Goal: Task Accomplishment & Management: Manage account settings

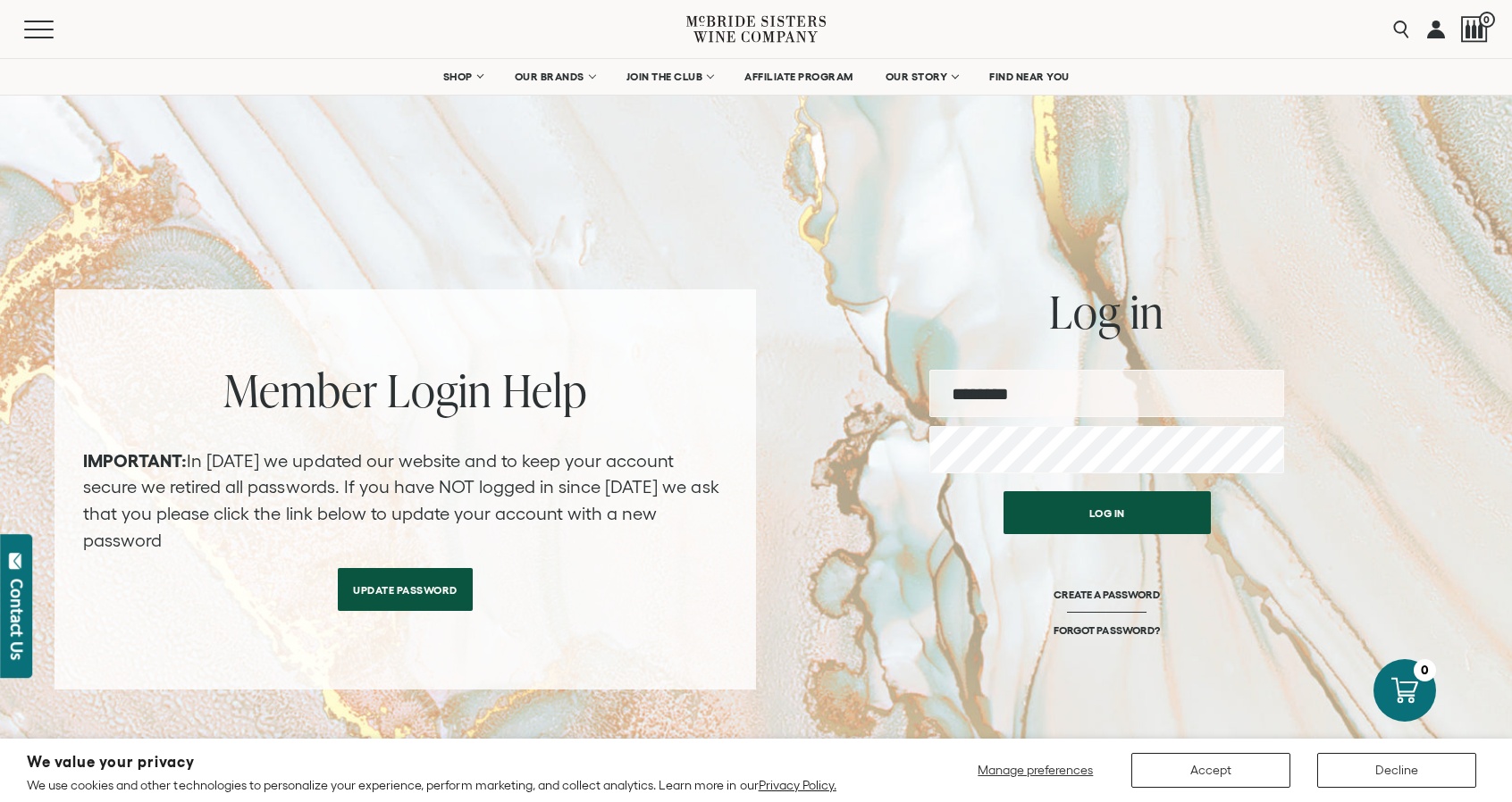
click at [1163, 399] on input "email" at bounding box center [1107, 394] width 355 height 48
type input "**********"
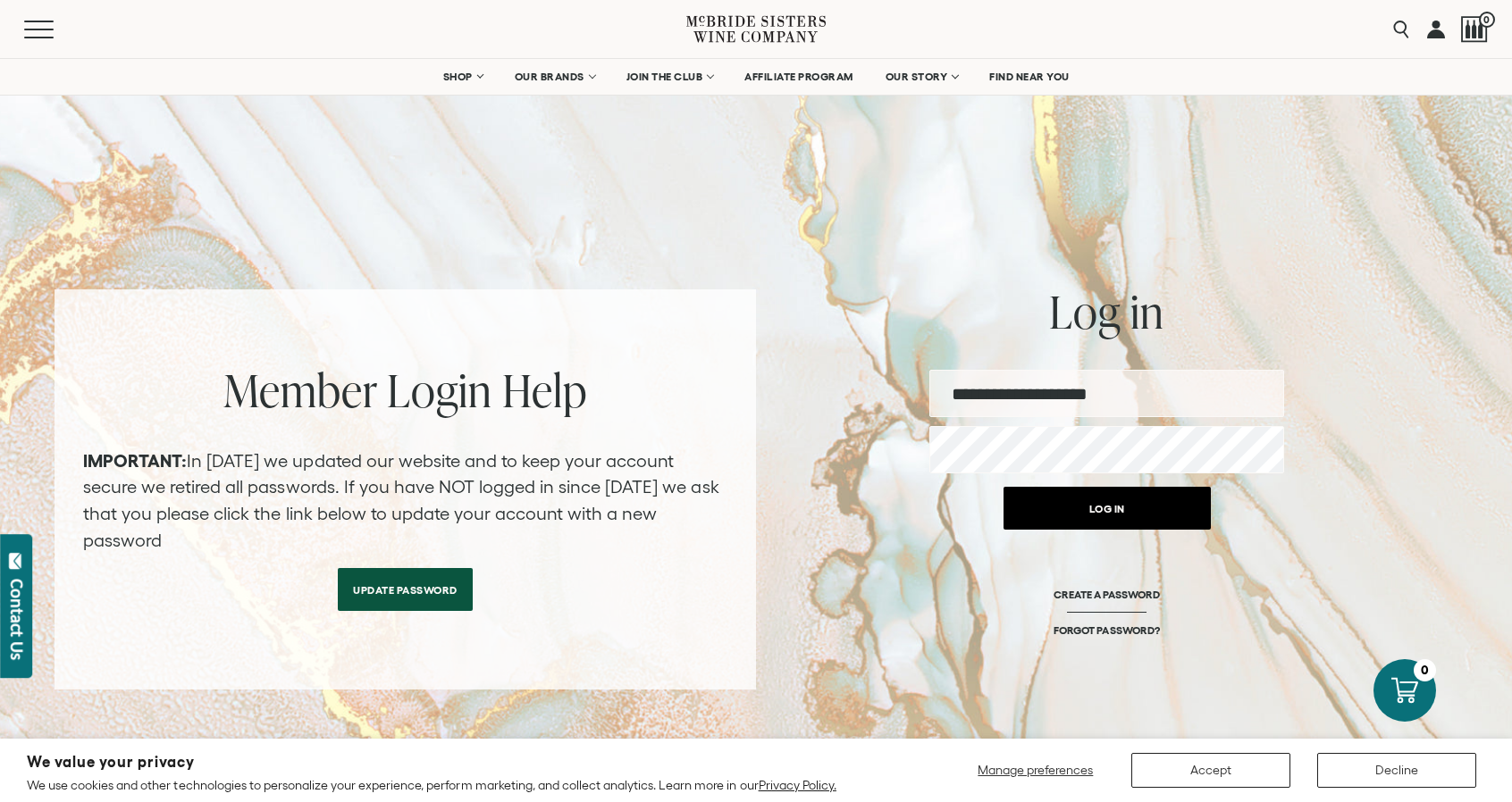
click at [1096, 507] on button "Log in" at bounding box center [1107, 508] width 207 height 43
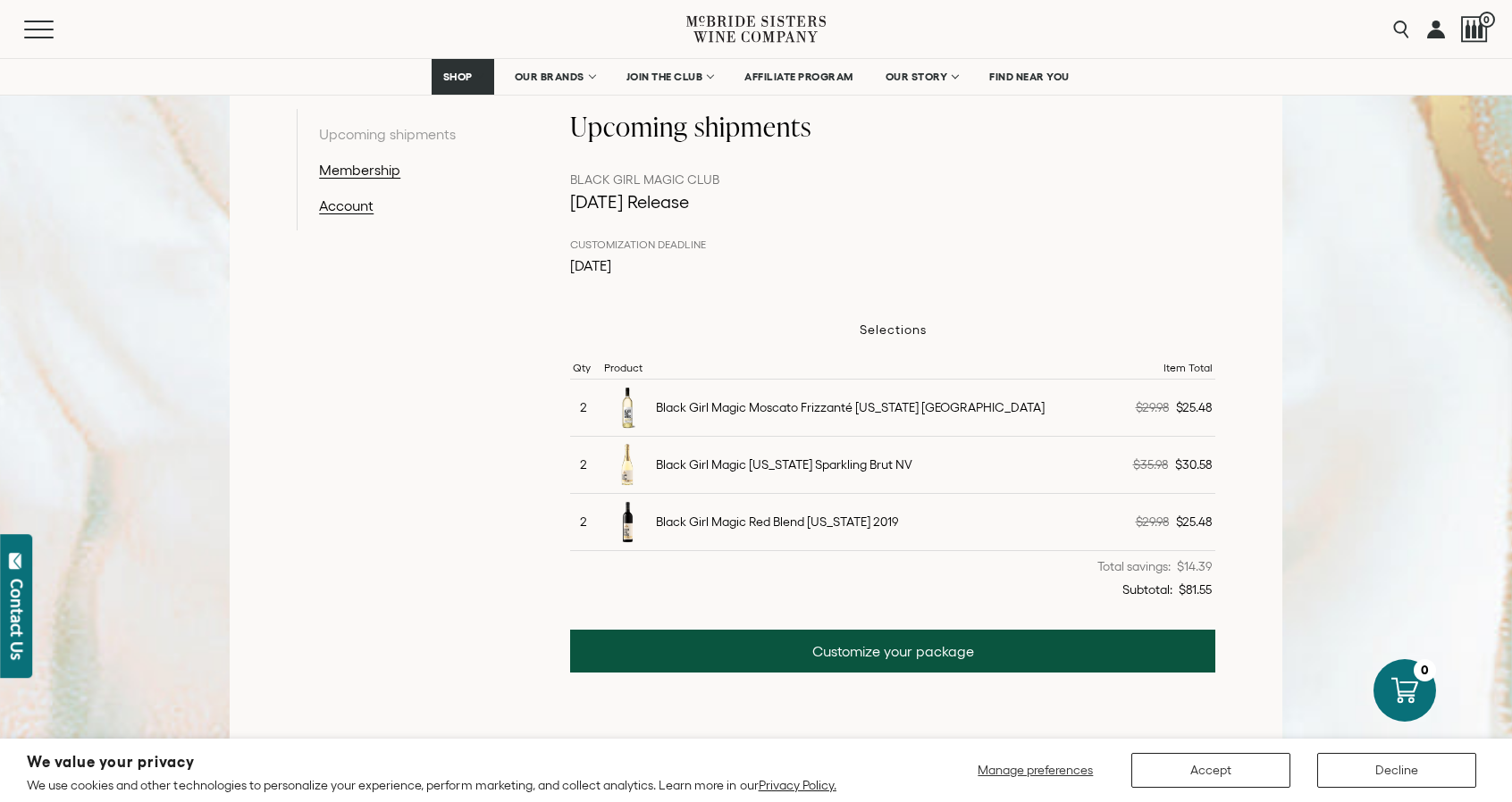
scroll to position [358, 0]
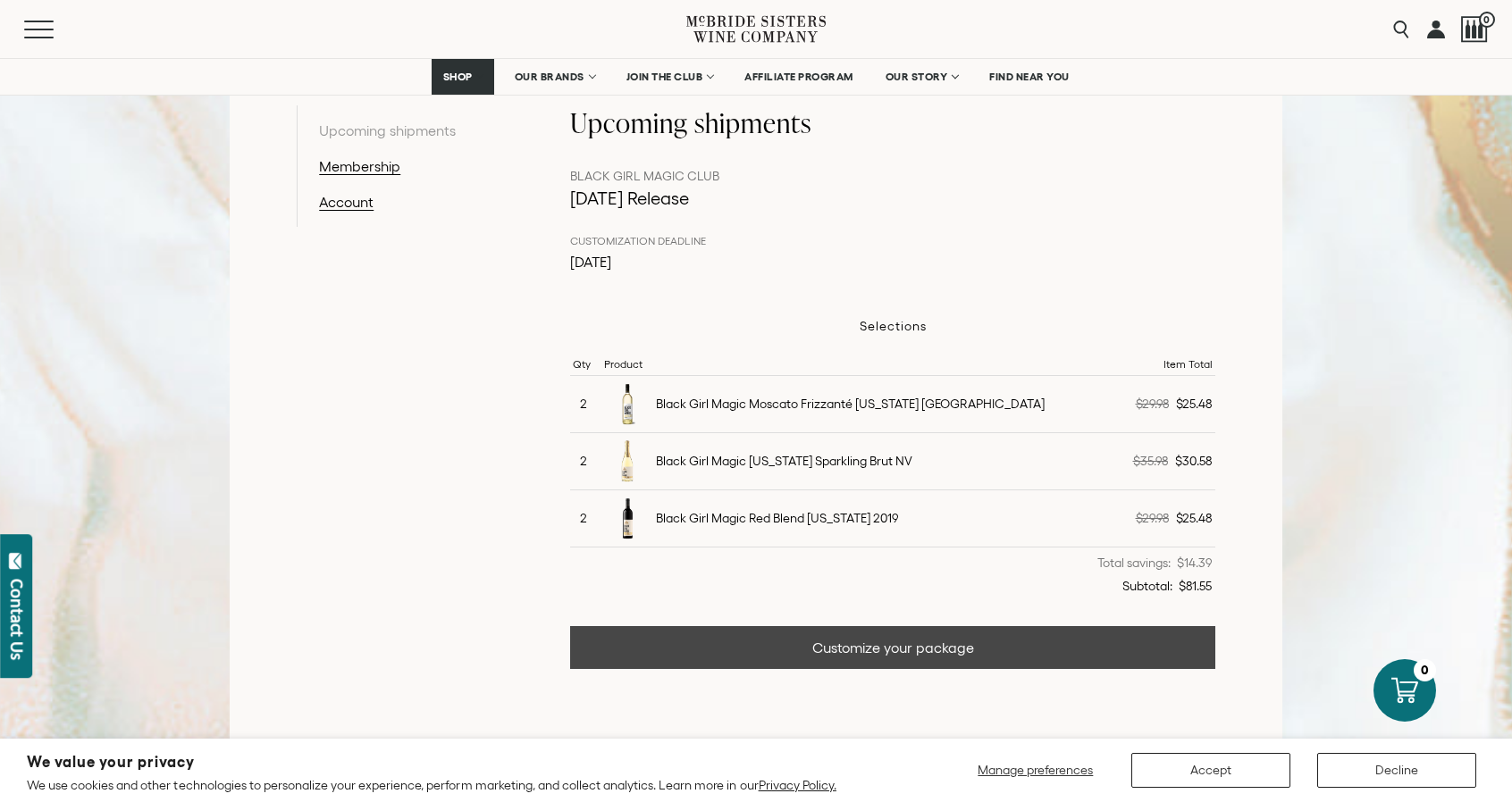
click at [1014, 636] on link "Customize your package" at bounding box center [893, 648] width 645 height 43
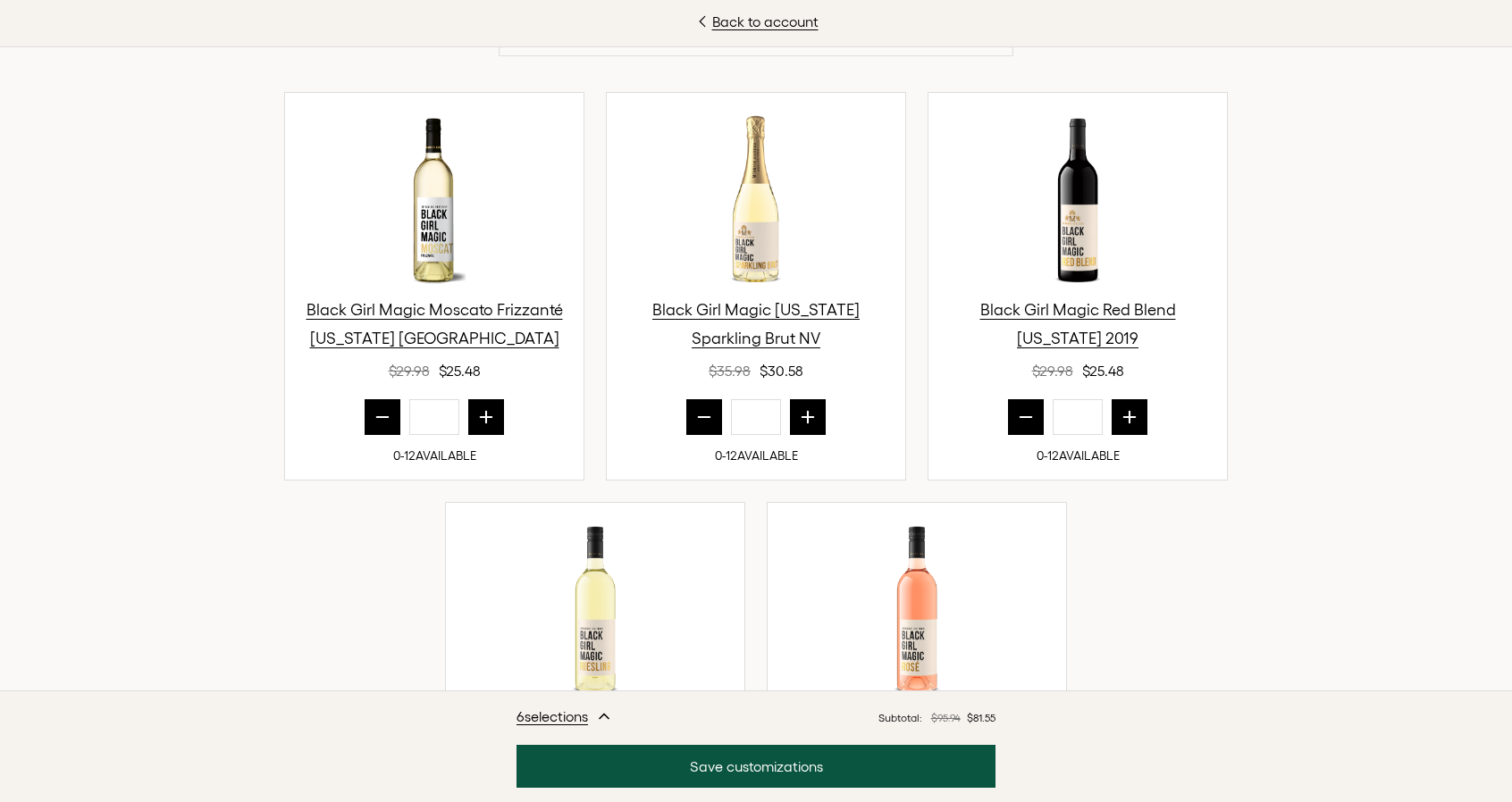
scroll to position [618, 0]
click at [377, 416] on icon "prior quantity" at bounding box center [383, 416] width 11 height 0
type input "*"
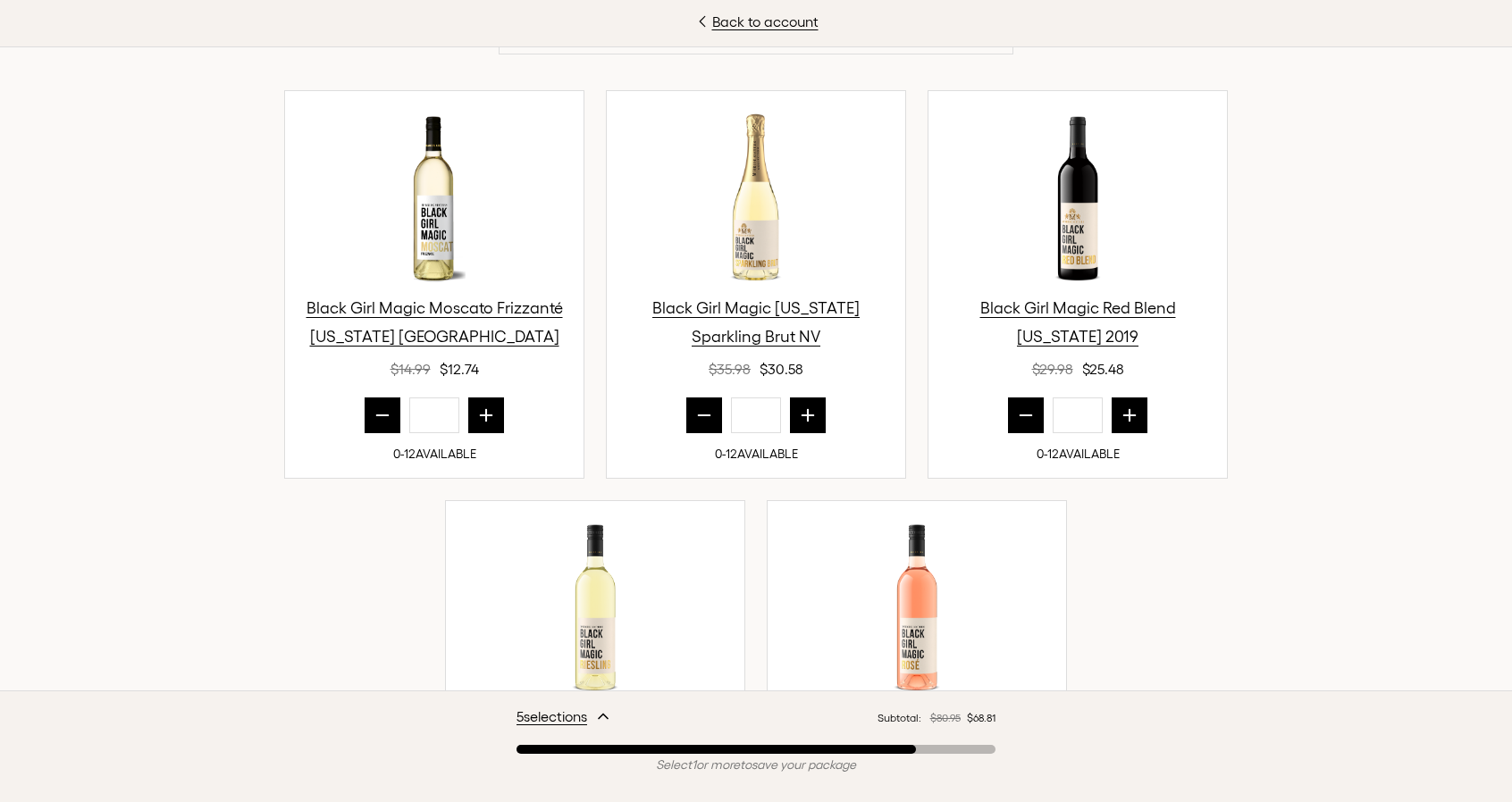
click at [695, 407] on icon "prior quantity" at bounding box center [704, 415] width 18 height 18
type input "*"
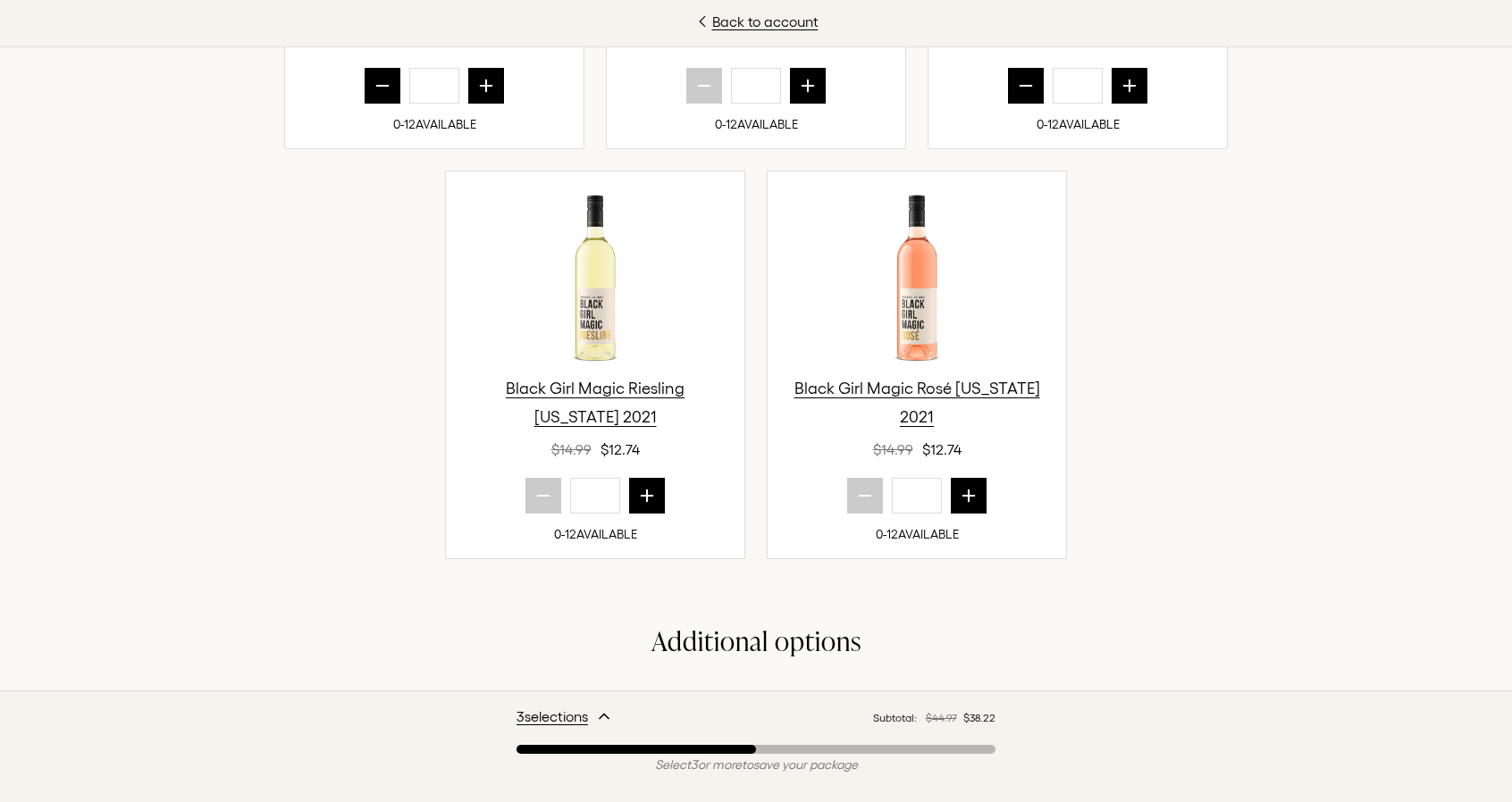
scroll to position [949, 0]
click at [644, 496] on icon "next quantity" at bounding box center [647, 495] width 18 height 18
type input "*"
click at [971, 486] on icon "next quantity" at bounding box center [968, 495] width 18 height 18
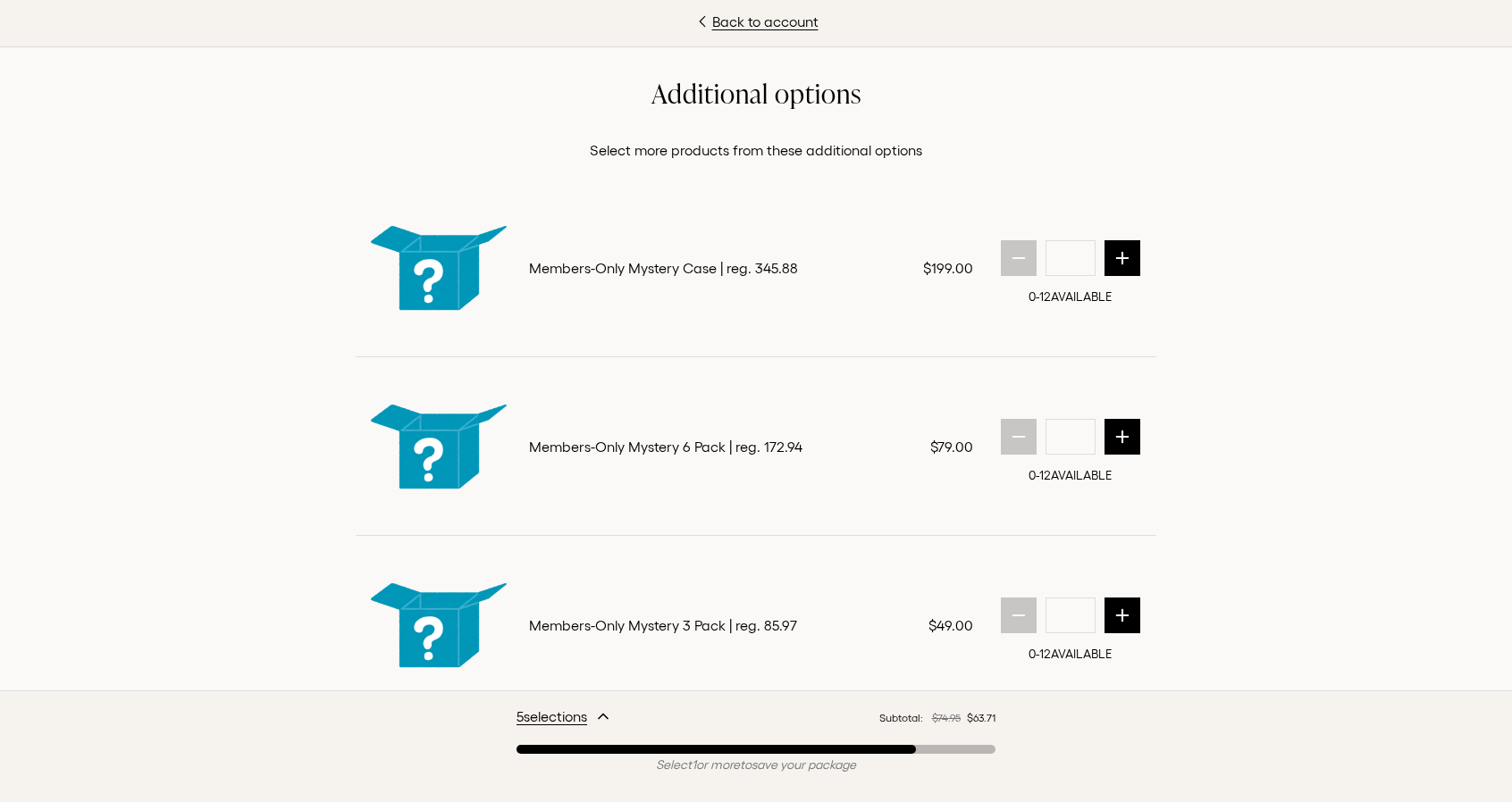
scroll to position [1467, 0]
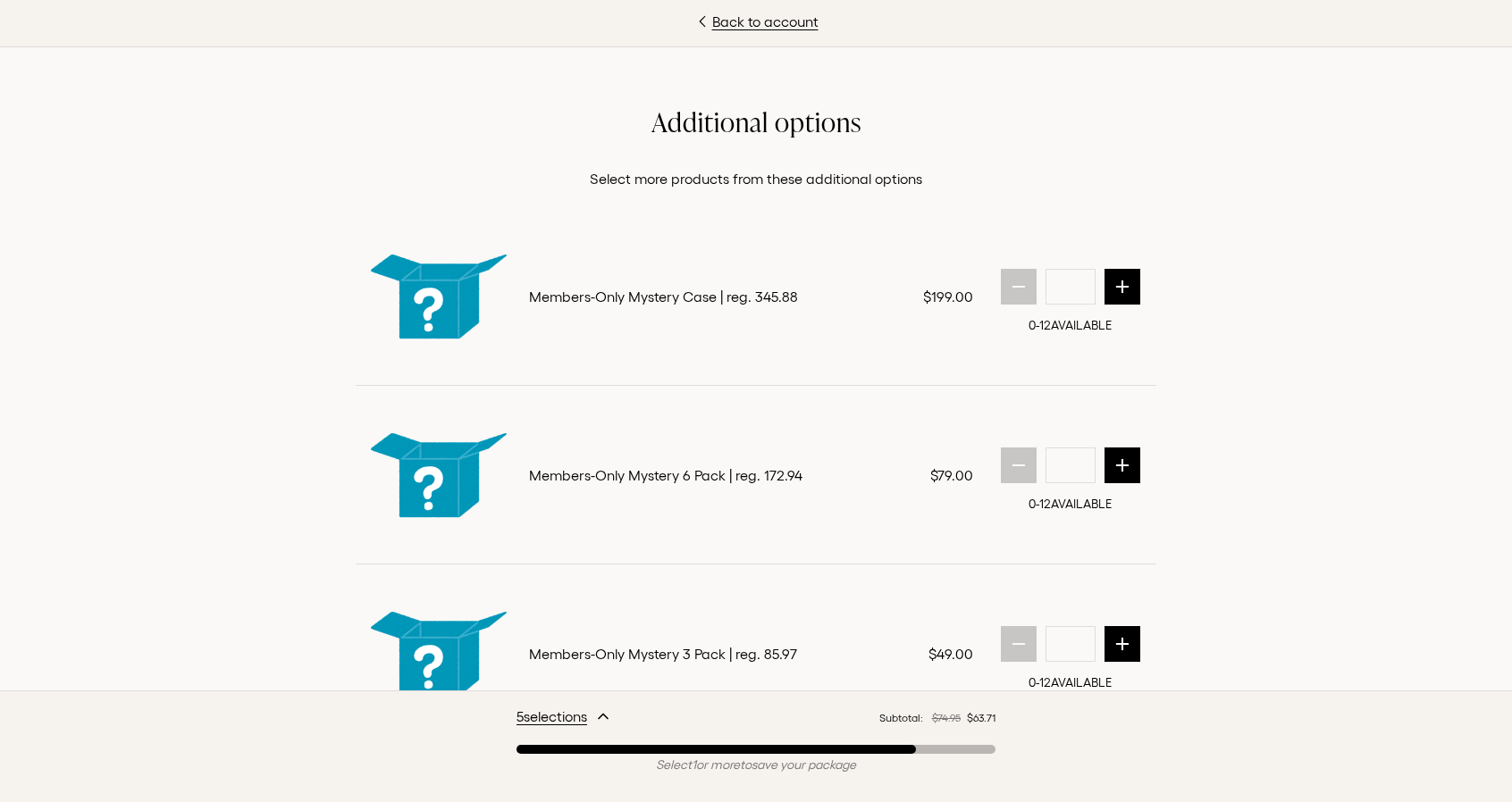
click at [604, 716] on icon "button" at bounding box center [603, 716] width 14 height 14
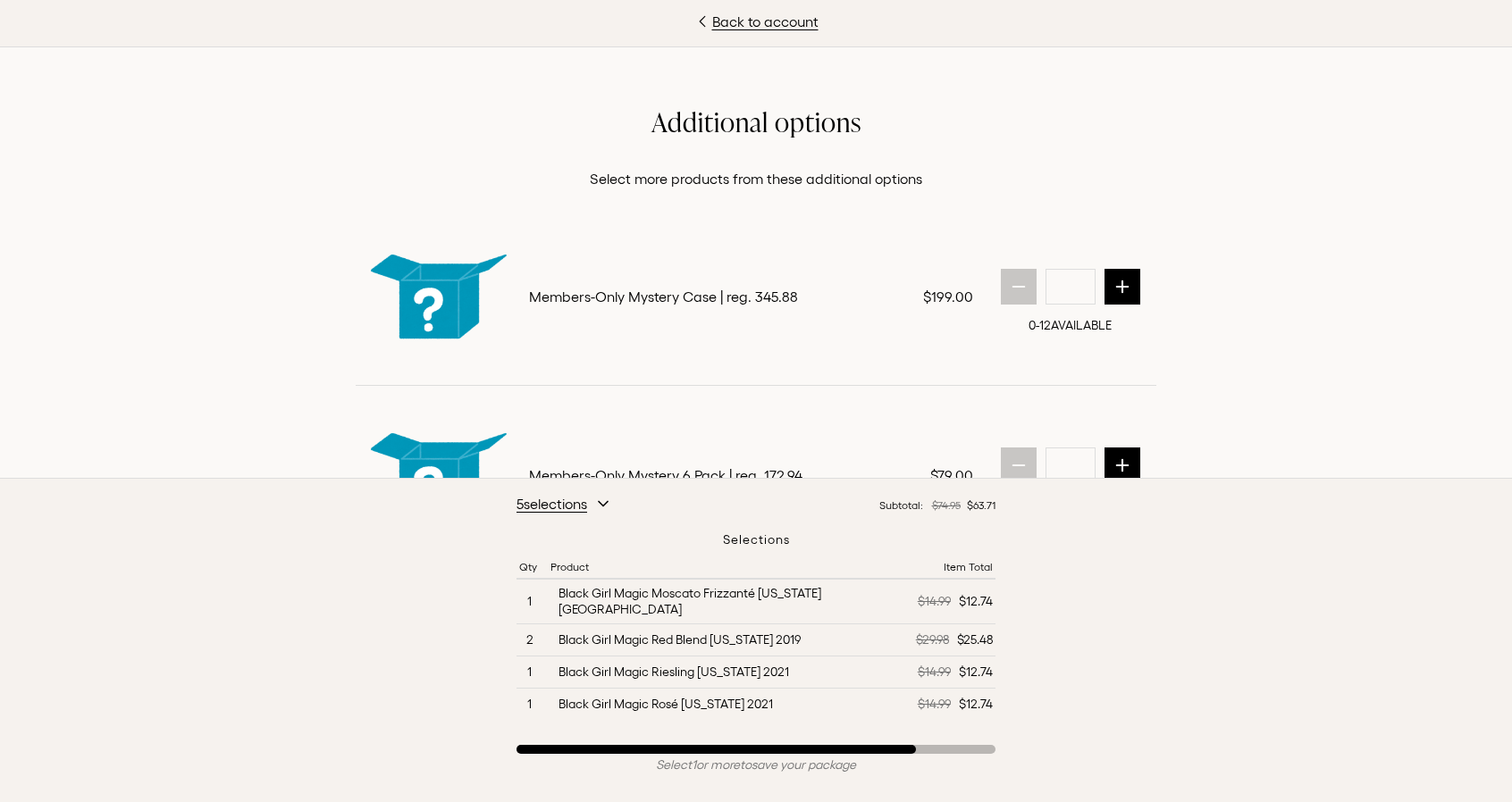
click at [1024, 668] on div "5 selection s Subtotal: $74.95 $63.71 Selections Qty Product Item Total 1 Black…" at bounding box center [756, 640] width 1512 height 325
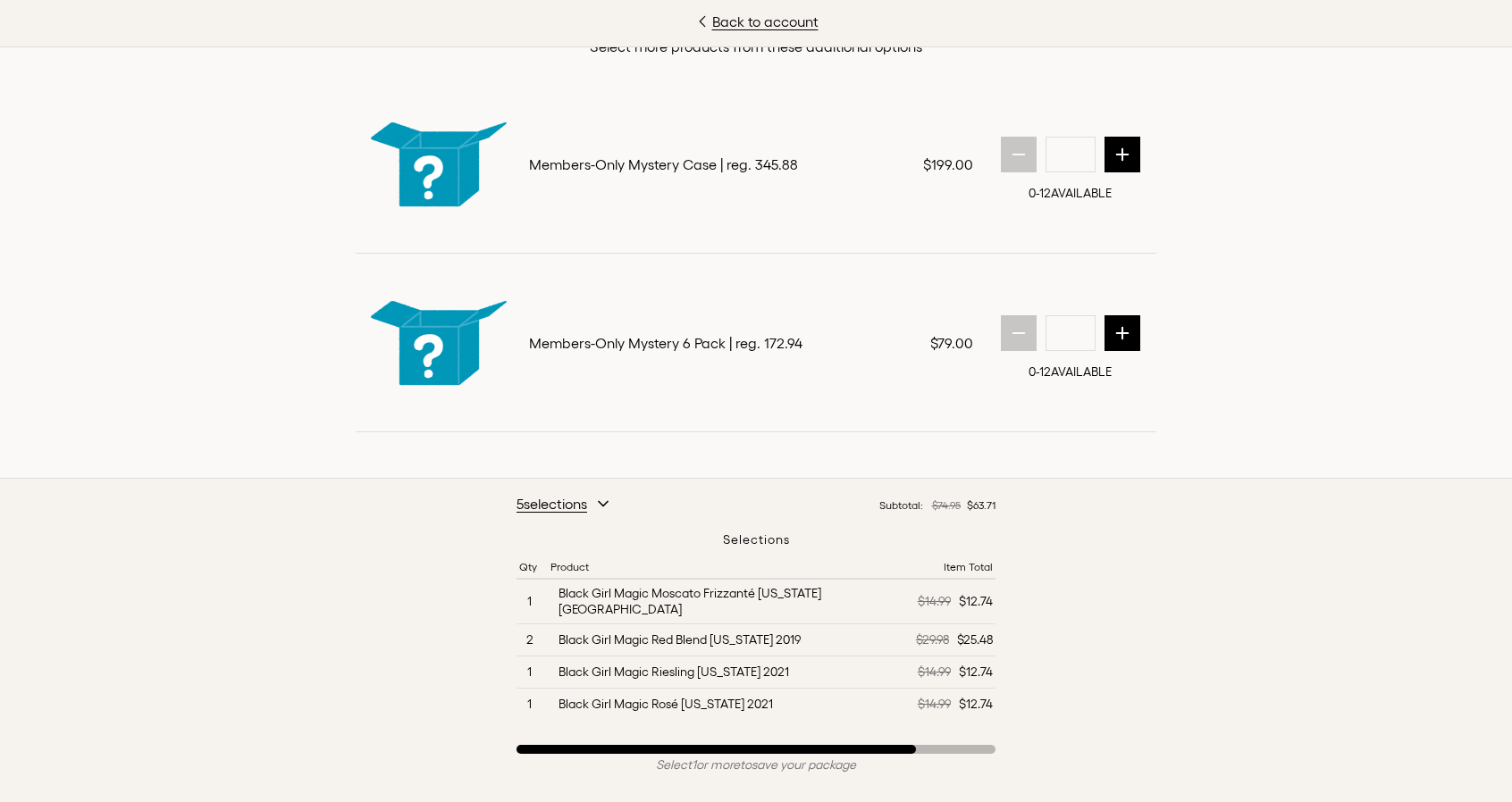
scroll to position [1434, 0]
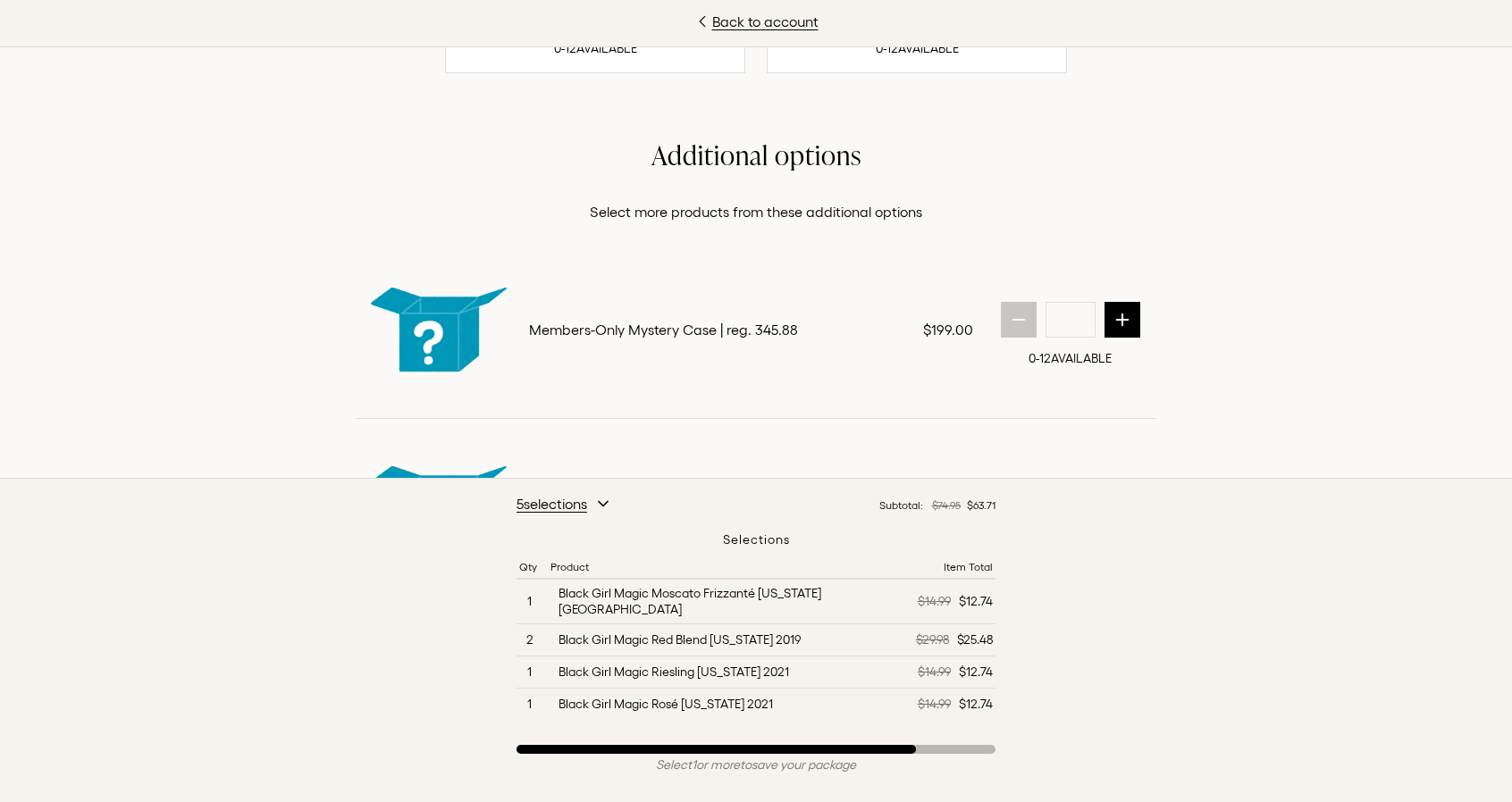
click at [606, 511] on icon "button" at bounding box center [603, 504] width 14 height 14
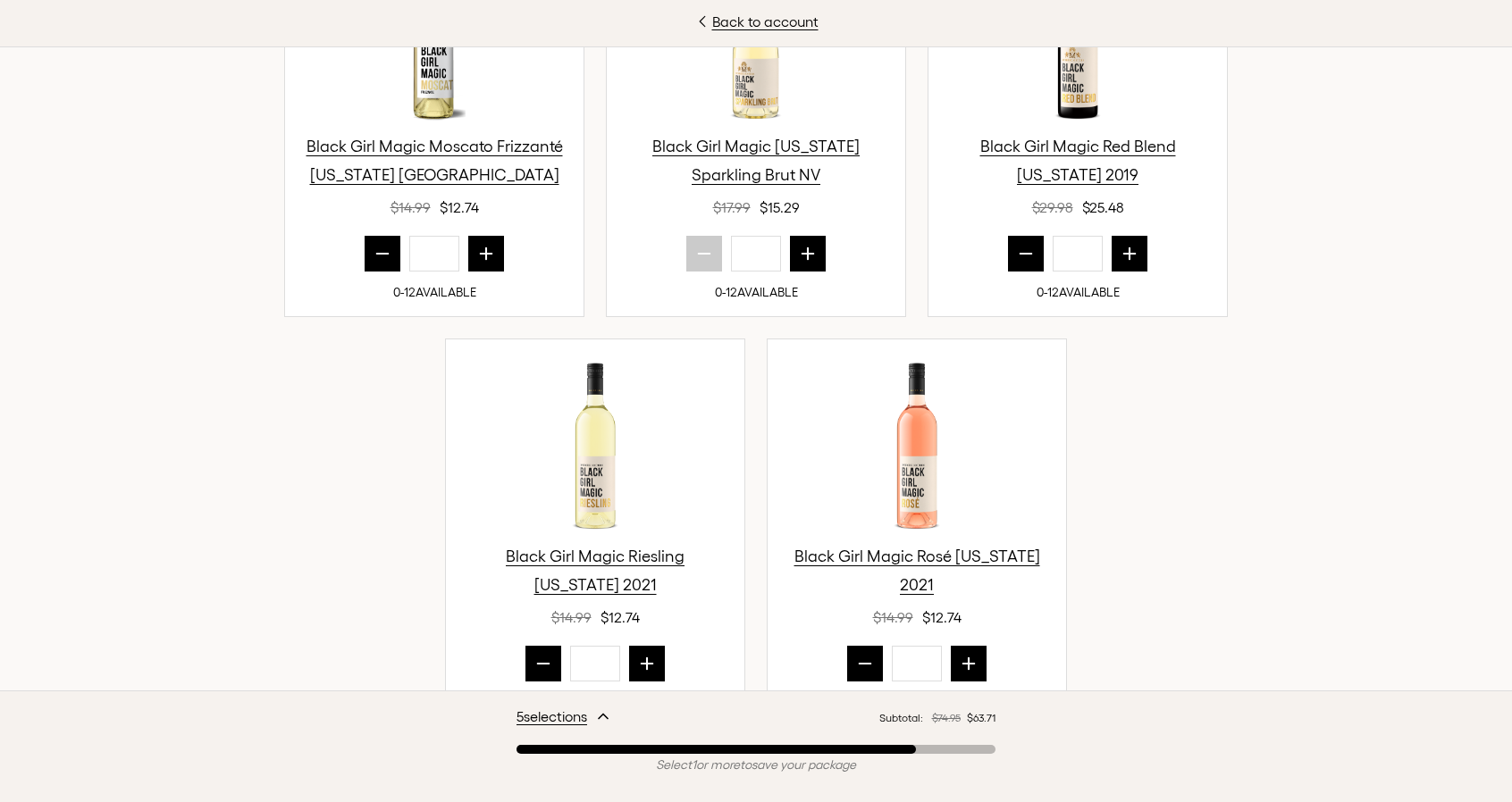
scroll to position [792, 0]
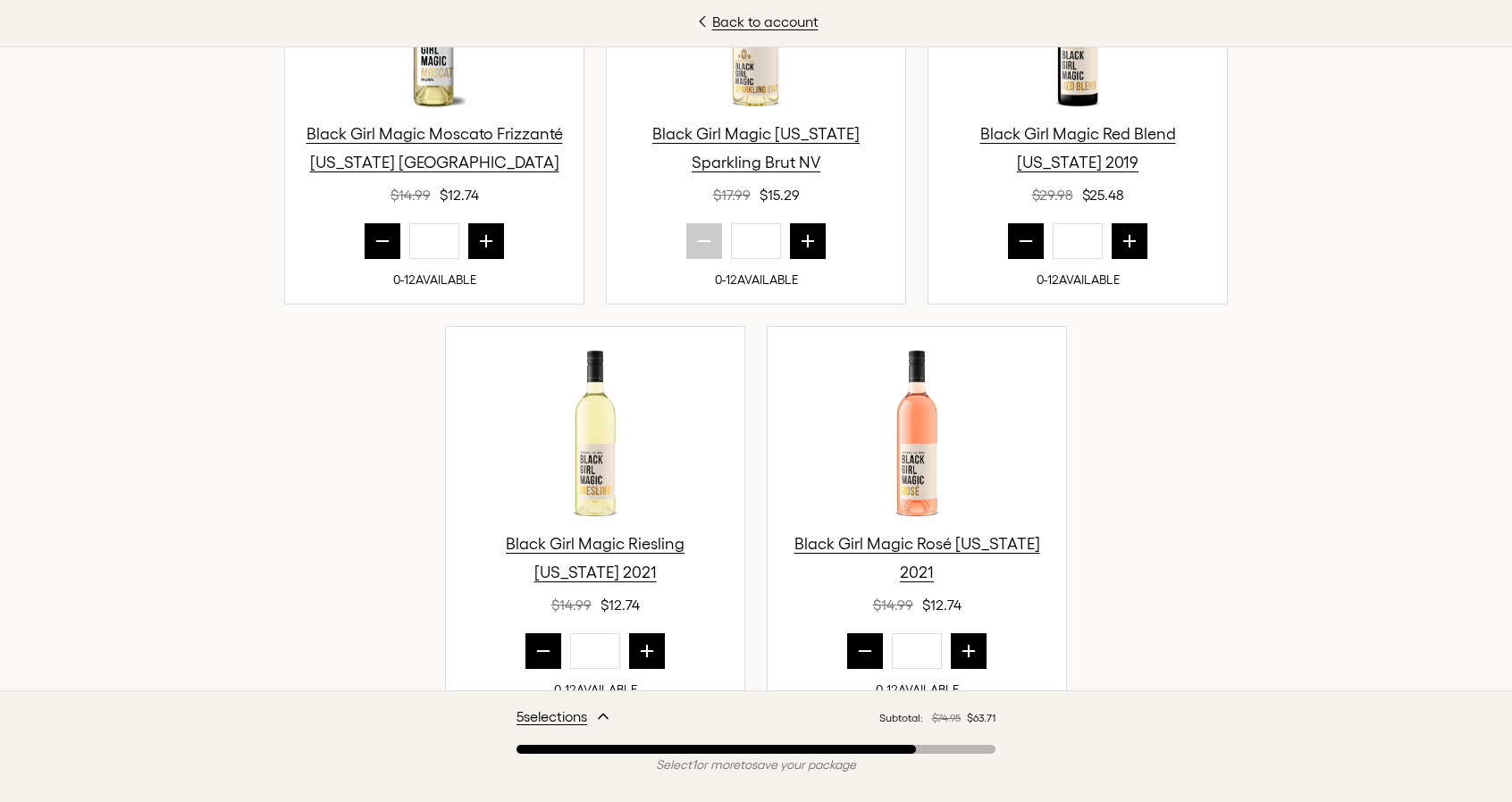
click at [955, 638] on button "next quantity" at bounding box center [968, 650] width 35 height 35
type input "*"
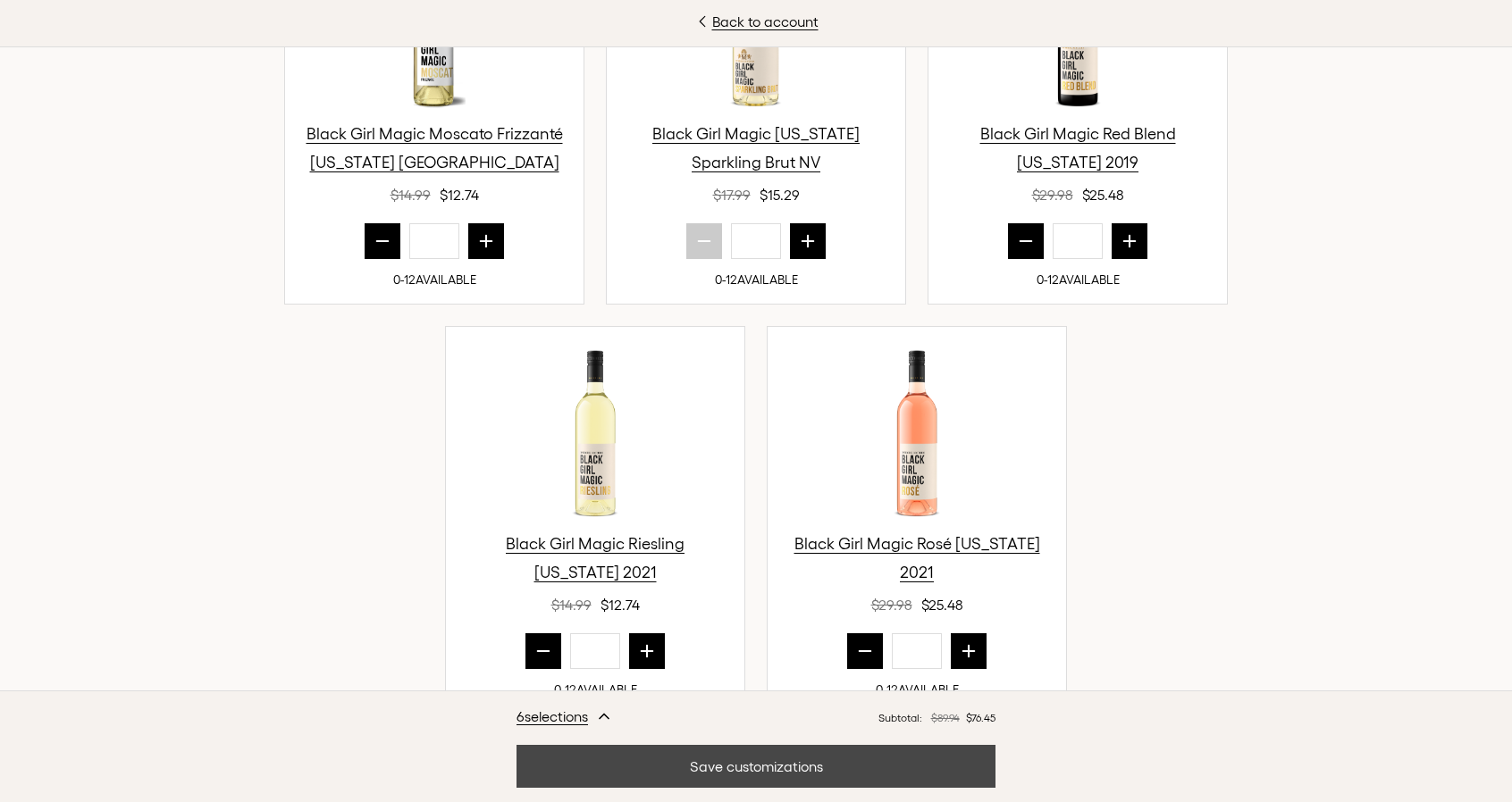
click at [723, 764] on button "Save customizations" at bounding box center [756, 766] width 479 height 43
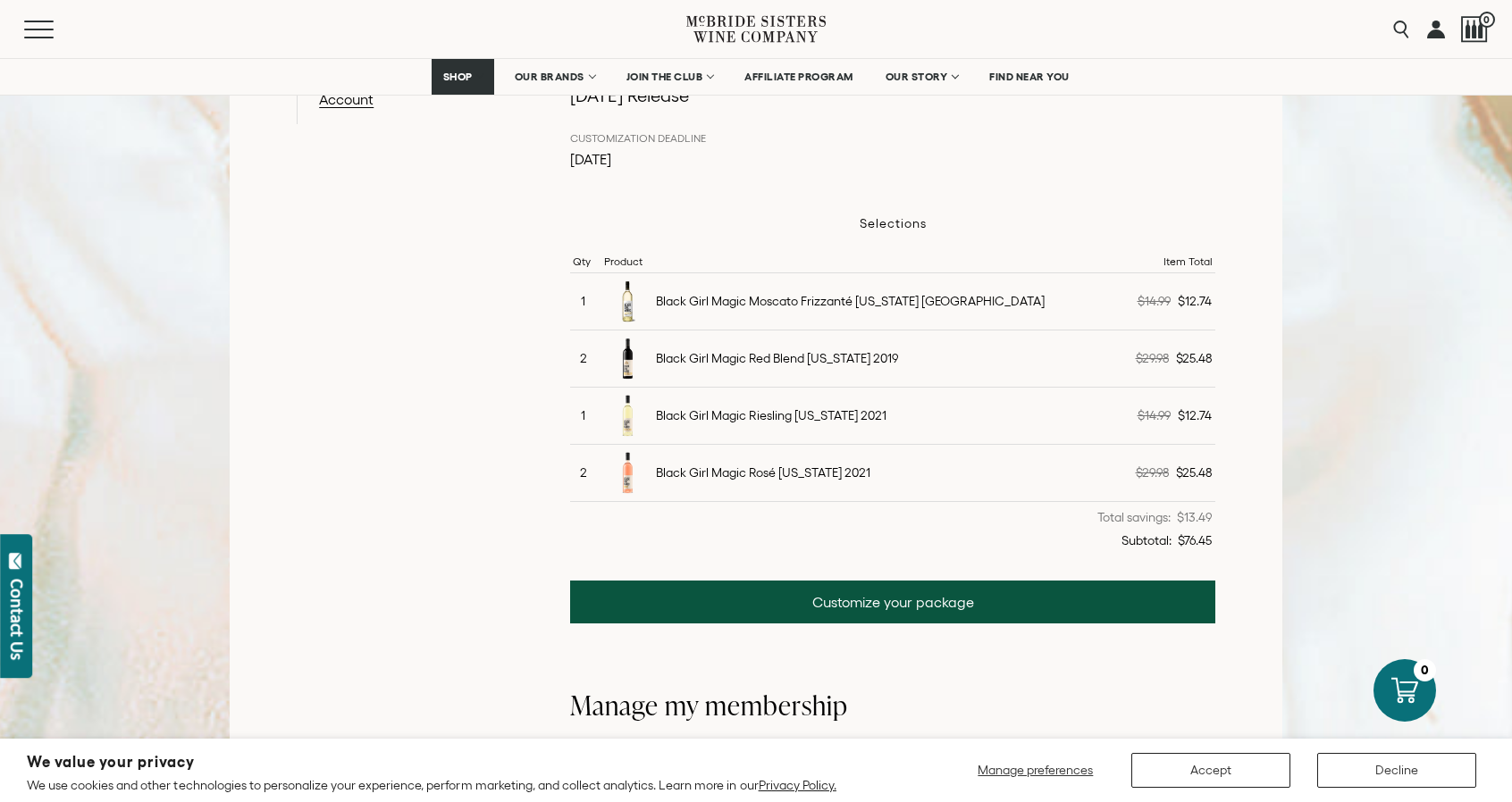
scroll to position [418, 0]
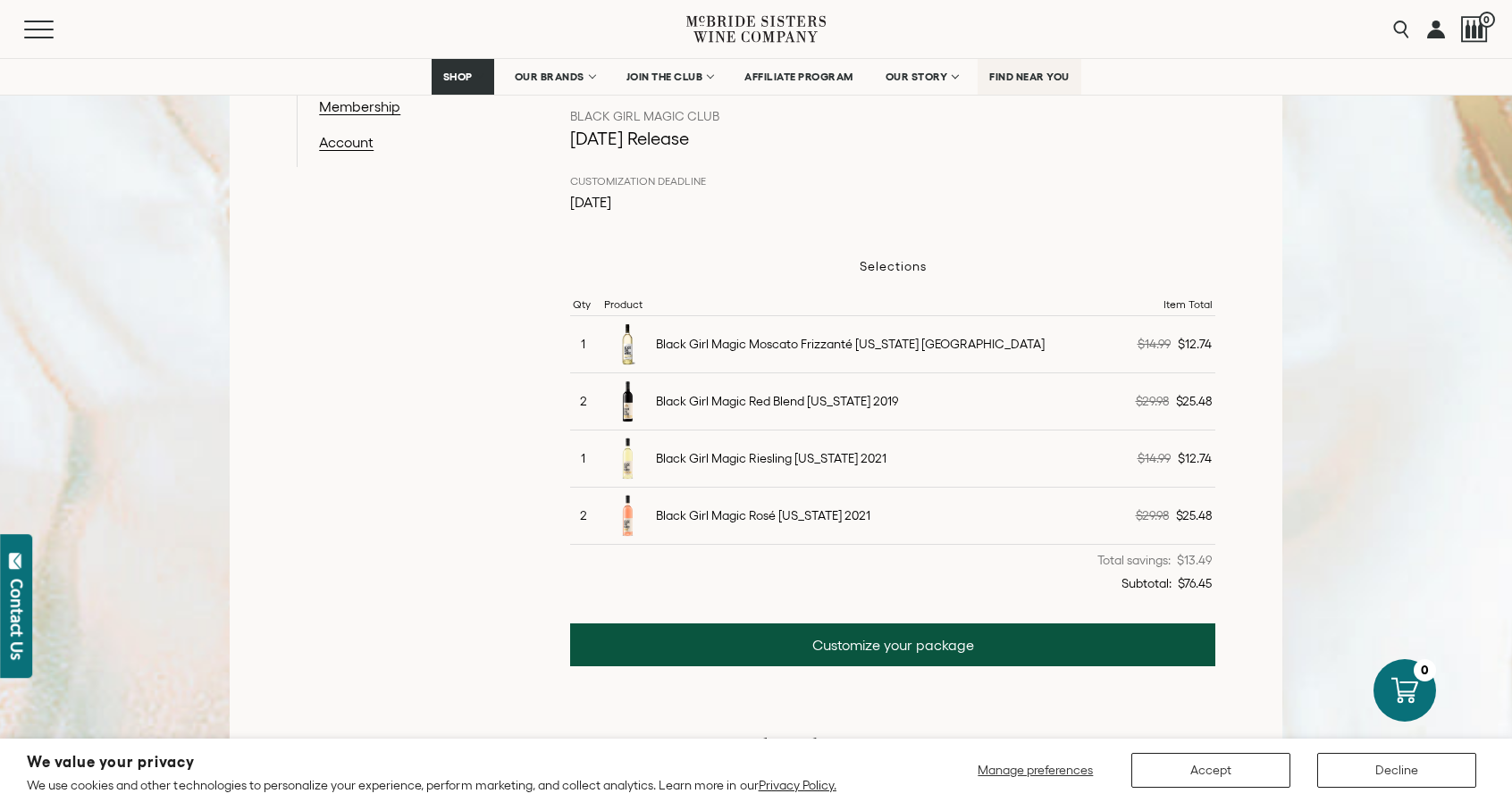
click at [1049, 69] on link "FIND NEAR YOU" at bounding box center [1029, 76] width 104 height 35
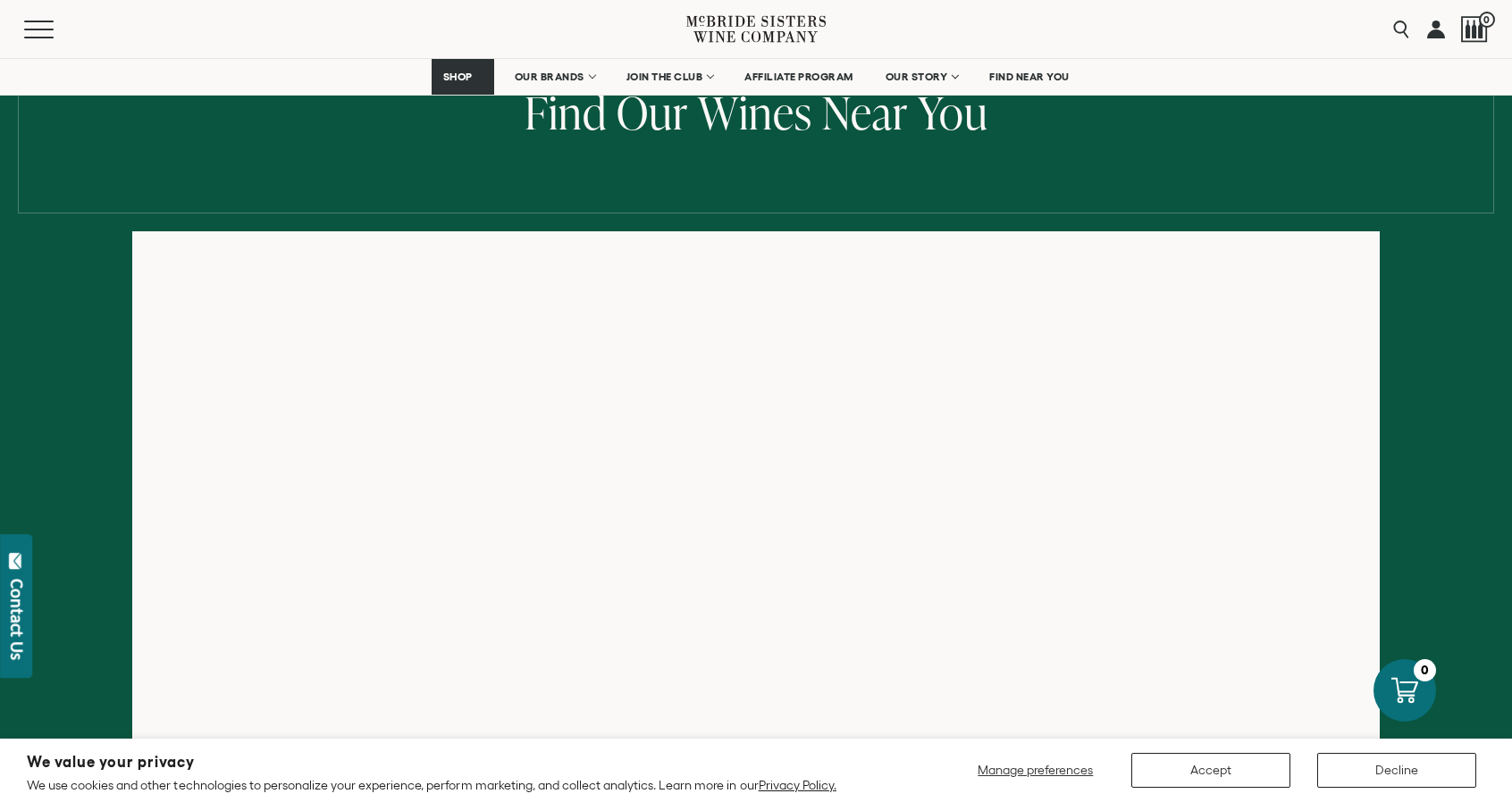
scroll to position [116, 0]
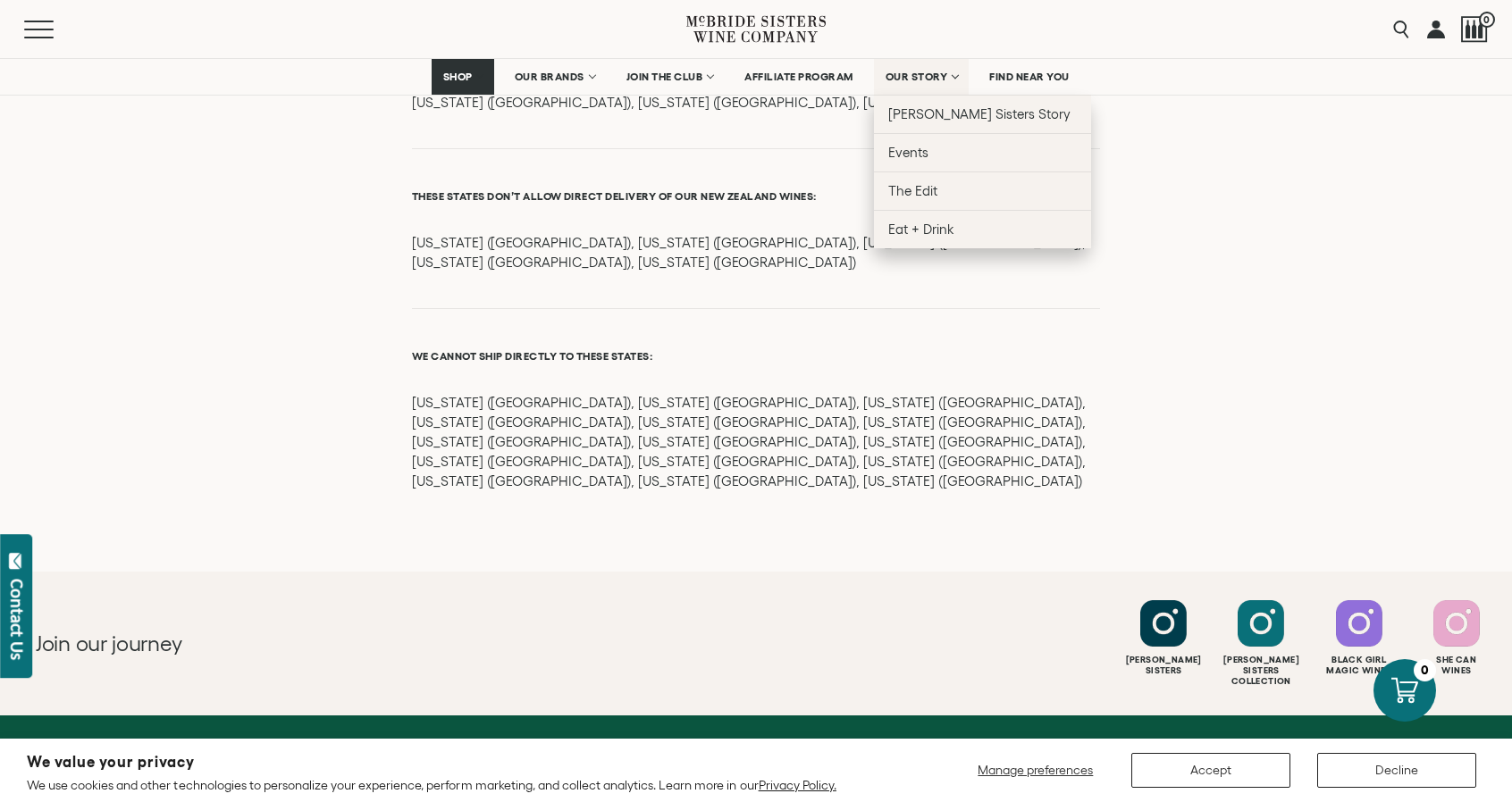
scroll to position [2237, 0]
